Goal: Find specific page/section: Find specific page/section

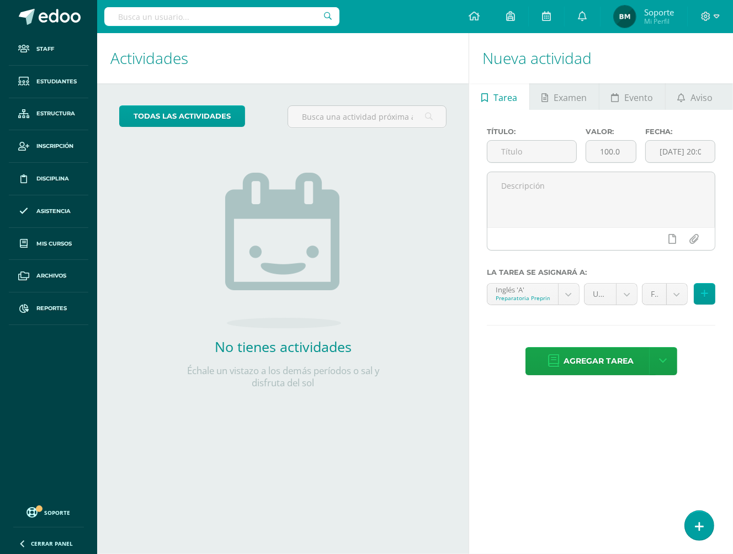
click at [188, 196] on div "No tienes actividades Échale un vistazo a los demás períodos o sal y disfruta d…" at bounding box center [283, 263] width 221 height 252
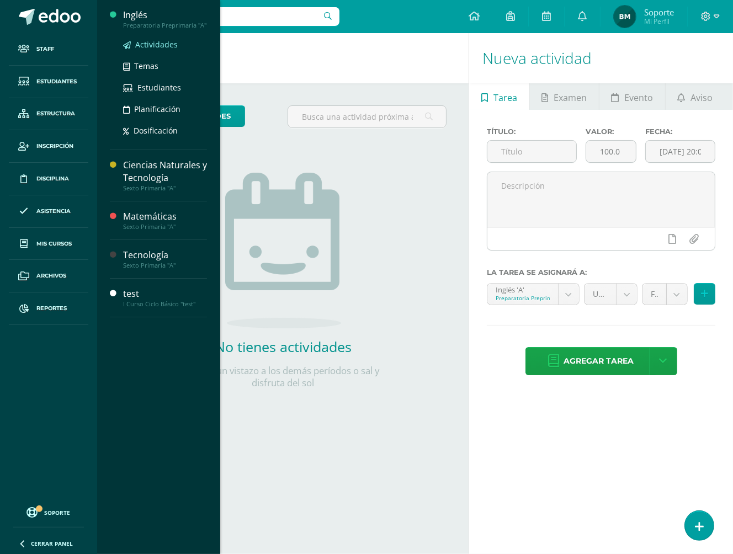
click at [158, 47] on span "Actividades" at bounding box center [156, 44] width 42 height 10
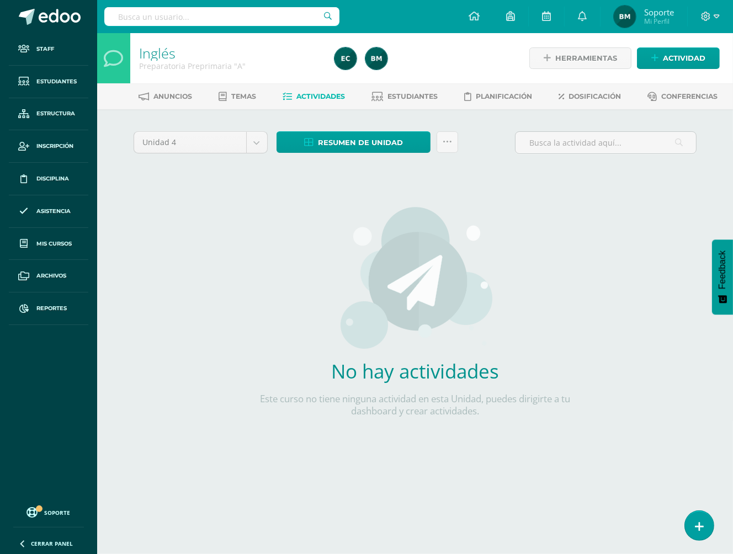
click at [270, 149] on div "Unidad 4 Unidad 1 Unidad 2 Unidad 3 Unidad 4" at bounding box center [200, 146] width 143 height 31
click at [257, 146] on body "Staff Estudiantes Estructura Inscripción Disciplina Asistencia Mis cursos Archi…" at bounding box center [366, 237] width 733 height 474
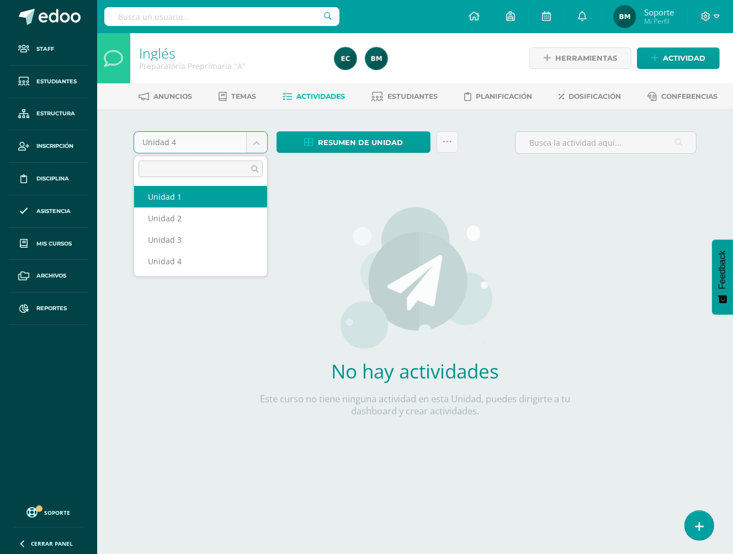
select select "Unidad 1"
